Goal: Task Accomplishment & Management: Manage account settings

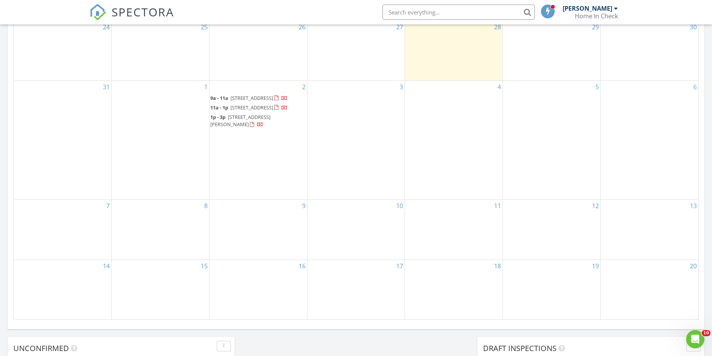
scroll to position [378, 0]
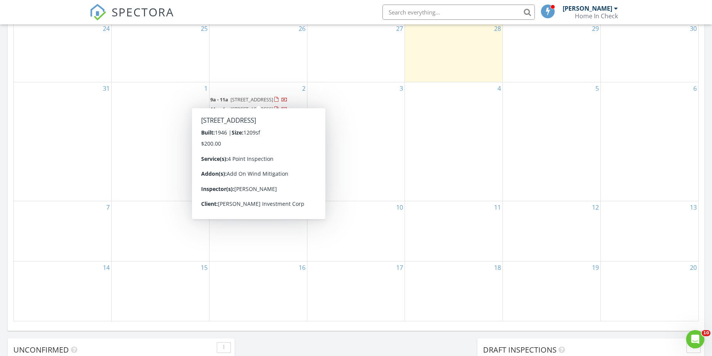
click at [235, 96] on span "8414 N 20th St, Tampa 33604" at bounding box center [252, 99] width 43 height 7
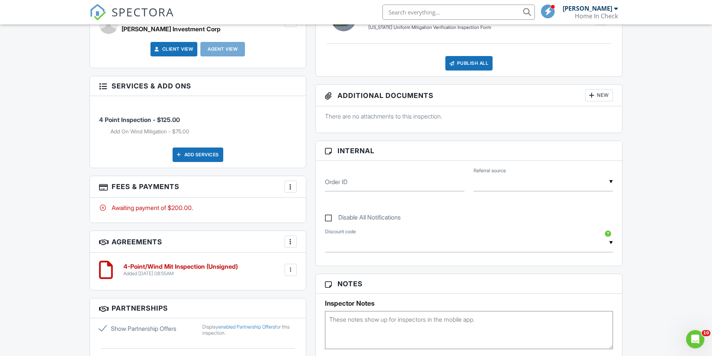
scroll to position [284, 0]
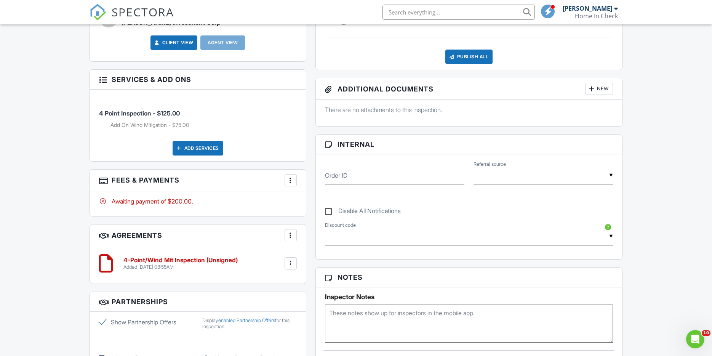
click at [293, 180] on div at bounding box center [291, 180] width 8 height 8
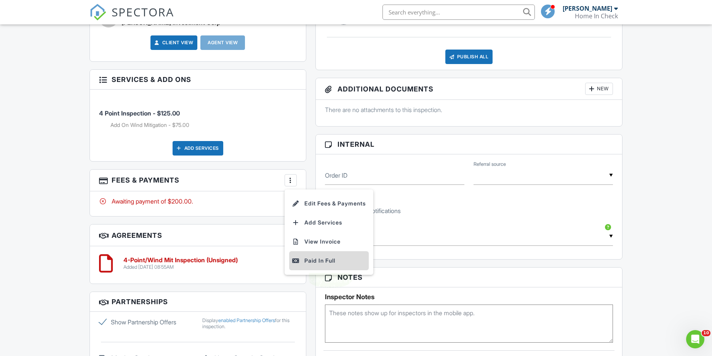
click at [308, 260] on div "Paid In Full" at bounding box center [329, 260] width 74 height 9
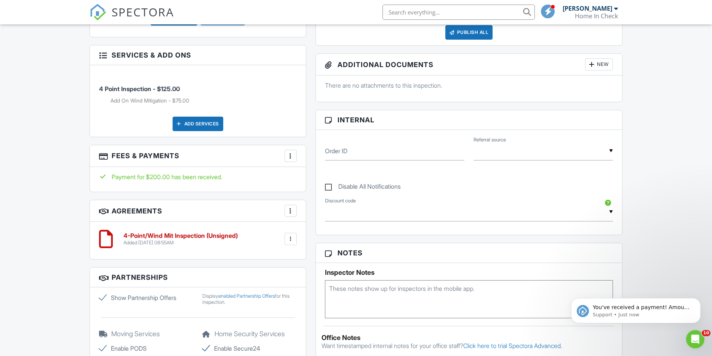
click at [290, 155] on div at bounding box center [291, 156] width 8 height 8
click at [45, 167] on div "Dashboard Templates Contacts Metrics Automations Advanced Settings Support Cent…" at bounding box center [356, 276] width 712 height 1120
click at [291, 155] on div at bounding box center [291, 156] width 8 height 8
click at [314, 178] on li "Edit Fees & Payments" at bounding box center [329, 179] width 80 height 19
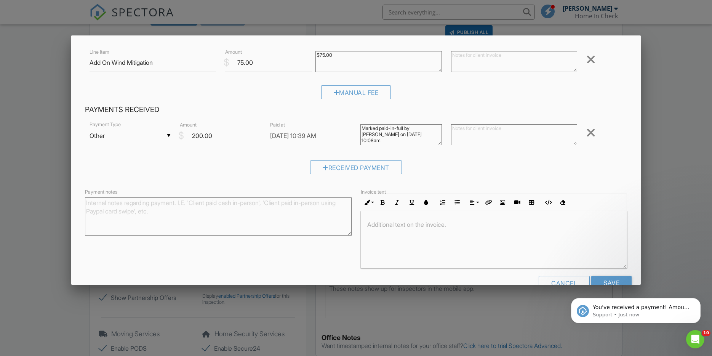
scroll to position [100, 0]
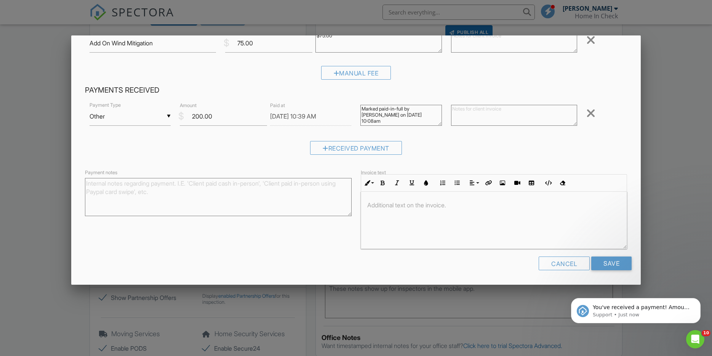
click at [199, 187] on textarea "Payment notes" at bounding box center [218, 197] width 267 height 38
type textarea "Client paid through Zelle."
click at [612, 259] on input "Save" at bounding box center [612, 264] width 40 height 14
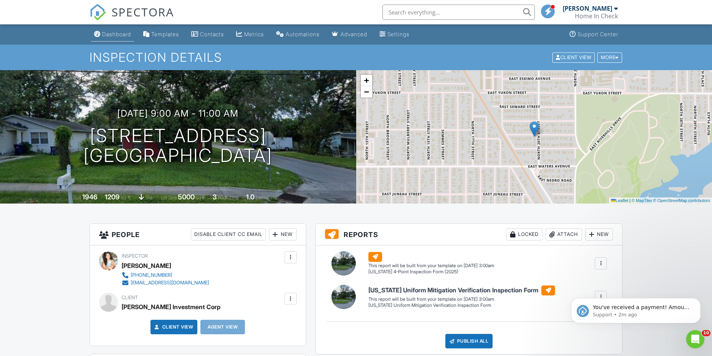
click at [117, 34] on div "Dashboard" at bounding box center [116, 34] width 29 height 6
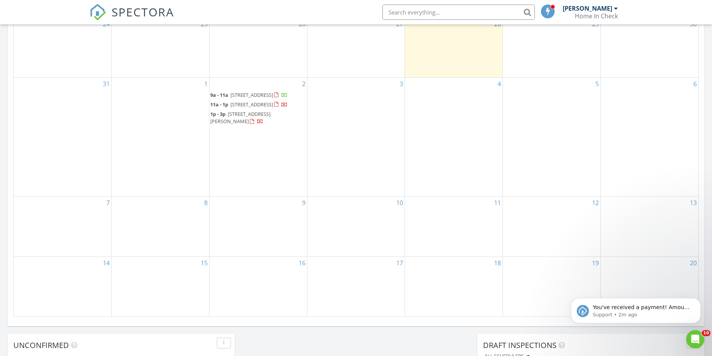
scroll to position [379, 0]
